Goal: Navigation & Orientation: Find specific page/section

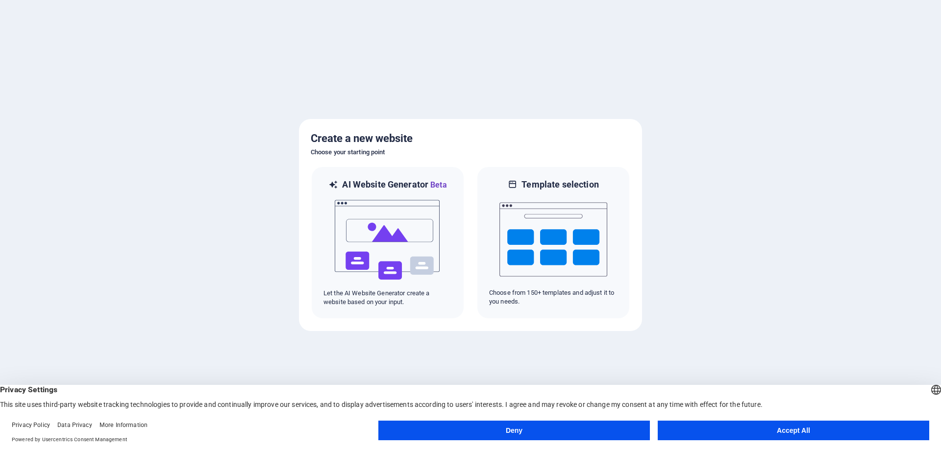
click at [749, 428] on button "Accept All" at bounding box center [794, 431] width 272 height 20
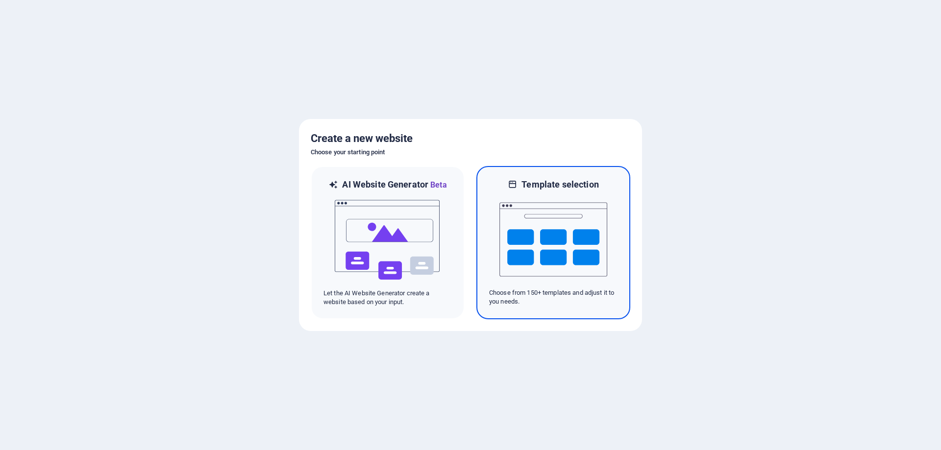
click at [523, 257] on img at bounding box center [553, 240] width 108 height 98
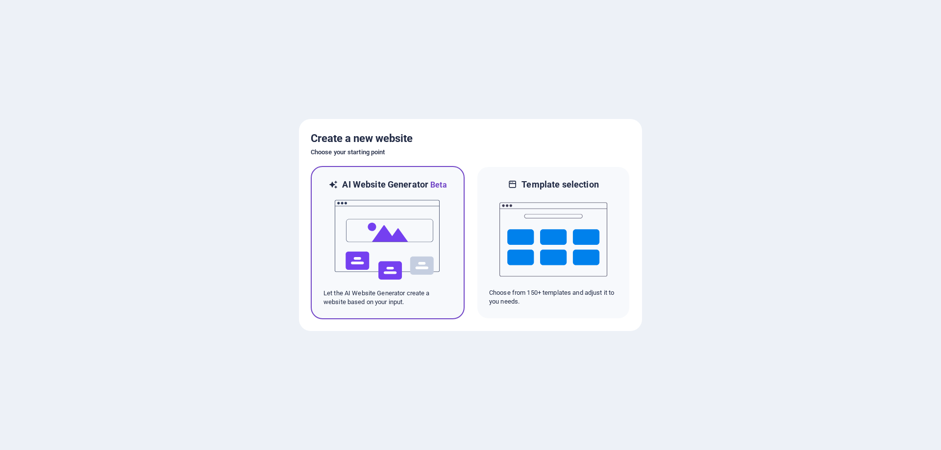
click at [416, 273] on img at bounding box center [388, 240] width 108 height 98
